Goal: Task Accomplishment & Management: Manage account settings

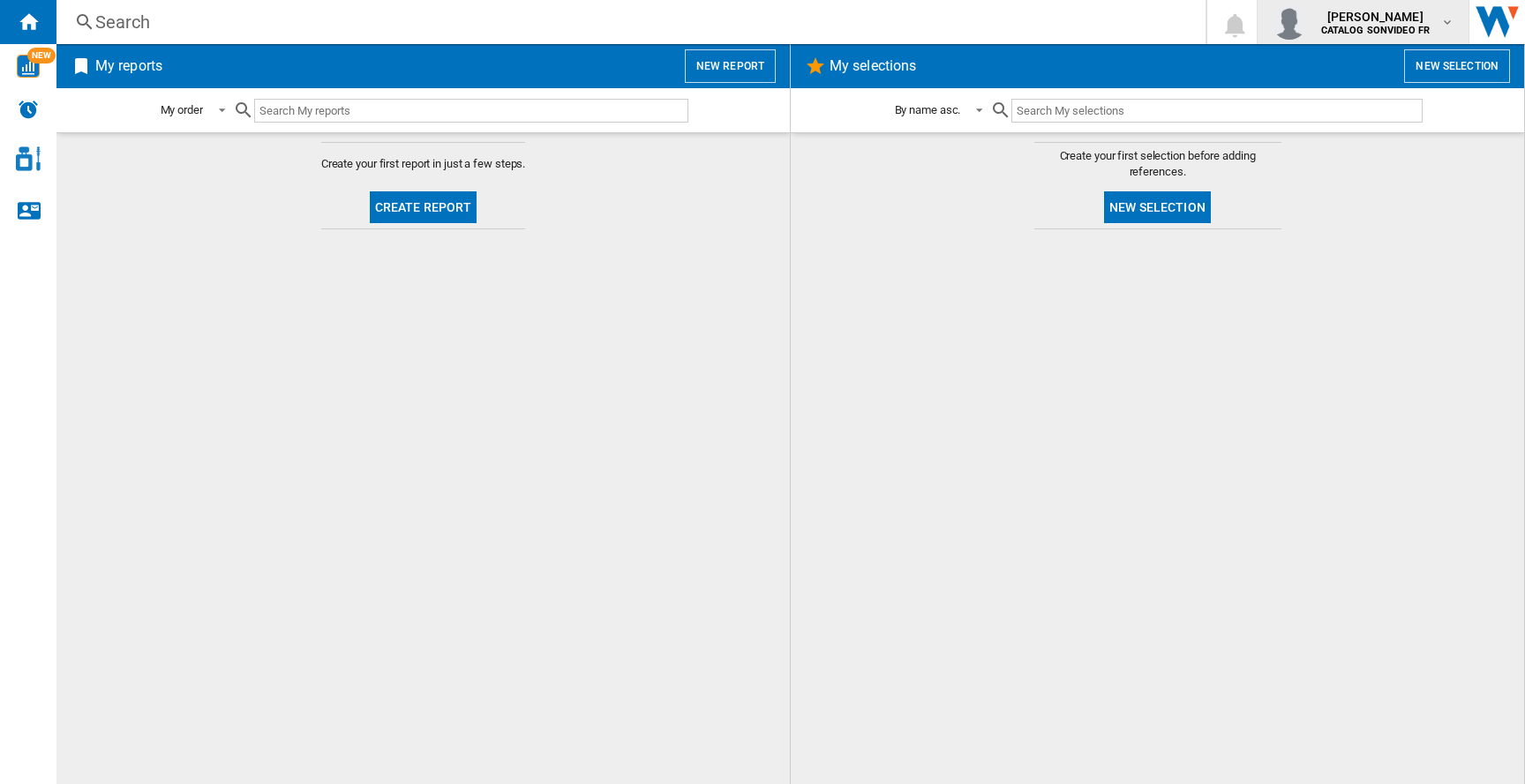
click at [1384, 20] on span "[PERSON_NAME]" at bounding box center [1375, 17] width 109 height 18
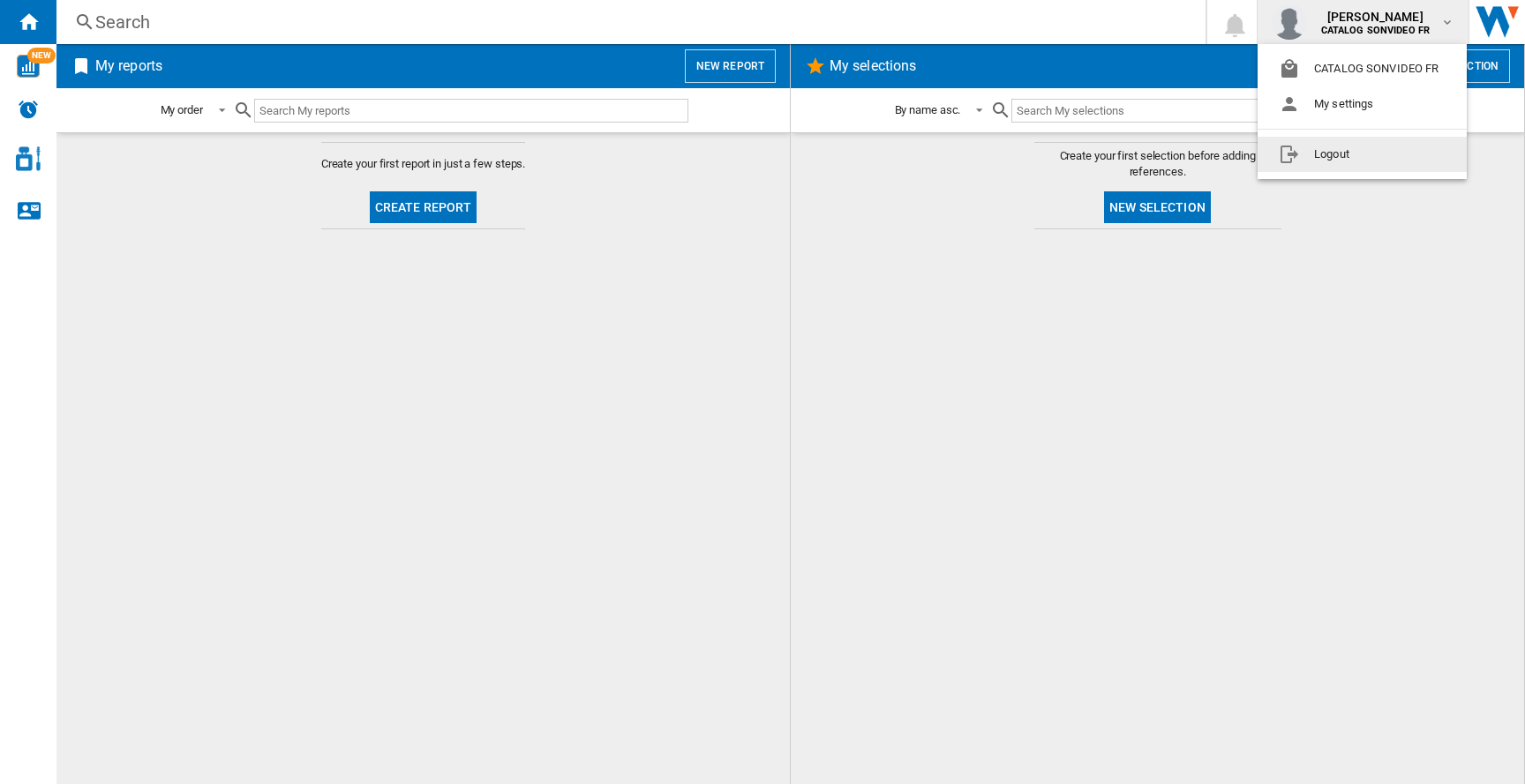
click at [1319, 165] on button "Logout" at bounding box center [1361, 155] width 209 height 36
